Goal: Navigation & Orientation: Find specific page/section

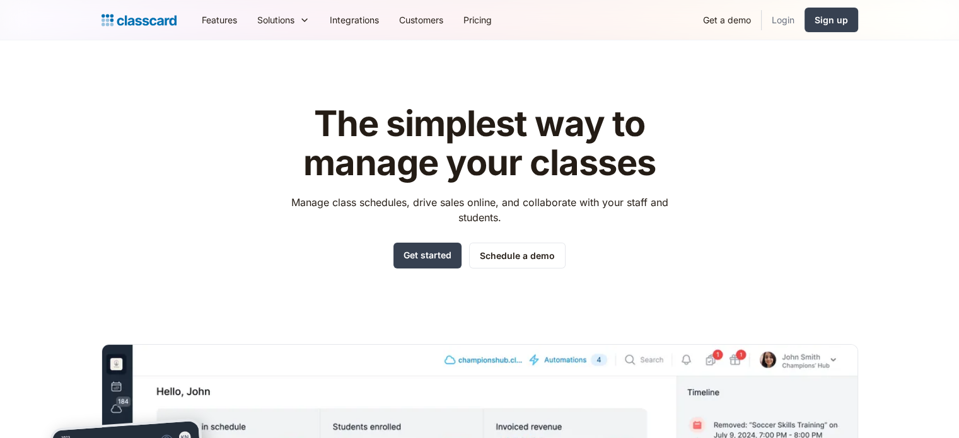
click at [795, 15] on link "Login" at bounding box center [782, 20] width 43 height 28
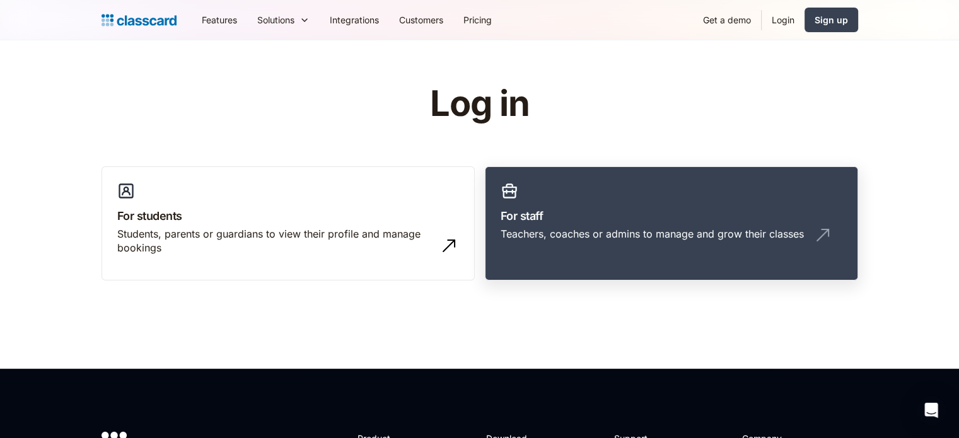
click at [623, 245] on div "Teachers, coaches or admins to manage and grow their classes" at bounding box center [671, 239] width 342 height 24
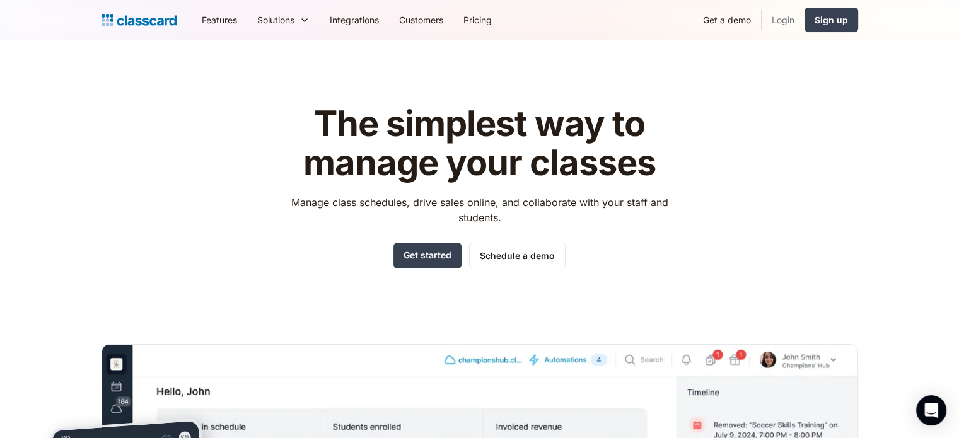
click at [762, 22] on link "Login" at bounding box center [782, 20] width 43 height 28
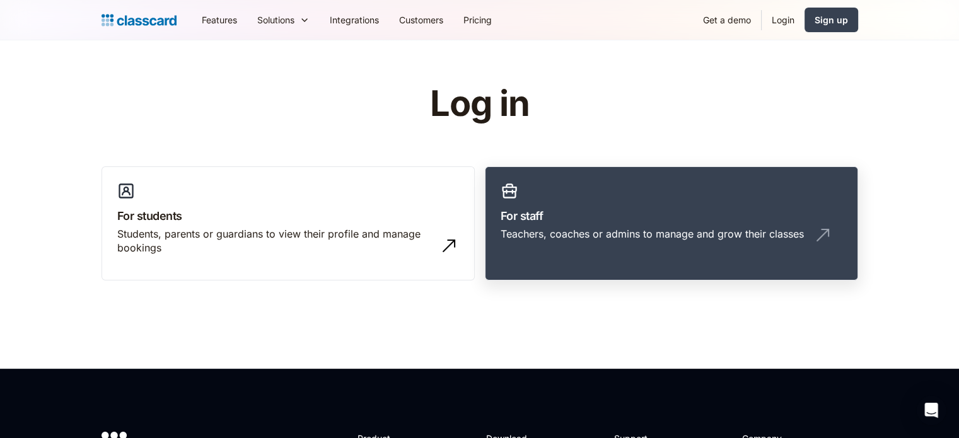
click at [657, 209] on h3 "For staff" at bounding box center [671, 215] width 342 height 17
